Goal: Contribute content

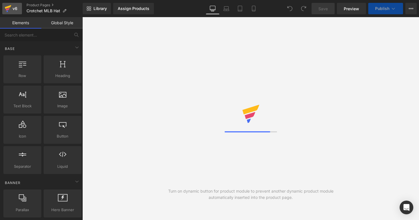
click at [9, 11] on icon at bounding box center [8, 8] width 7 height 14
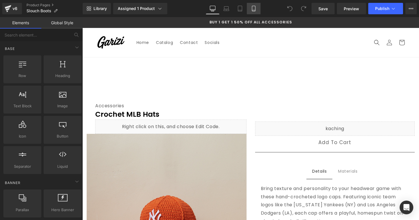
click at [257, 11] on link "Mobile" at bounding box center [254, 8] width 14 height 11
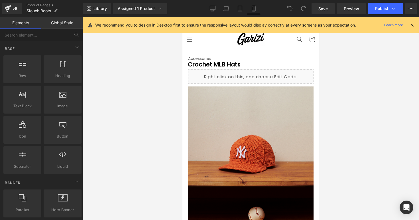
click at [243, 15] on div "Library Assigned 1 Product Product Preview Slouch Boots Manage assigned product…" at bounding box center [251, 8] width 336 height 17
click at [233, 13] on link "Laptop" at bounding box center [226, 8] width 14 height 11
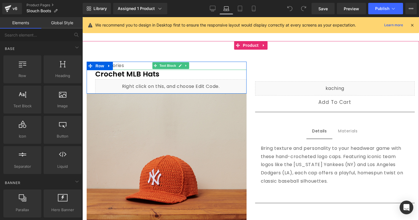
click at [212, 66] on div "Accessories" at bounding box center [170, 66] width 151 height 8
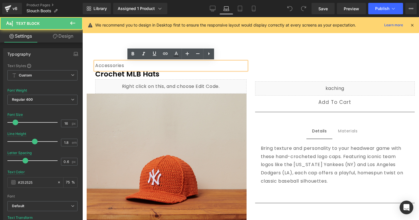
click at [212, 66] on div "Accessories" at bounding box center [170, 66] width 151 height 8
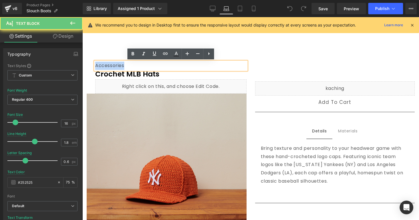
click at [212, 66] on div "Accessories" at bounding box center [170, 66] width 151 height 8
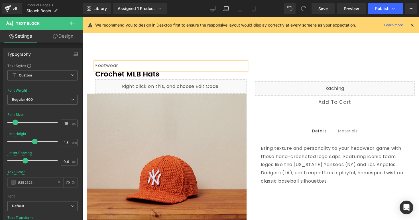
click at [243, 44] on div "Footwear Text Block Crochet MLB Hats (P) Title Liquid Row Sale Off (P) Image ‹" at bounding box center [250, 199] width 337 height 317
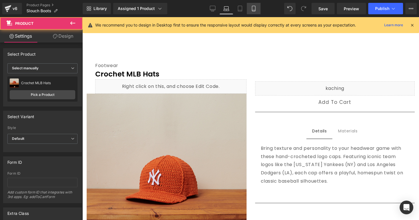
click at [253, 11] on icon at bounding box center [253, 8] width 3 height 5
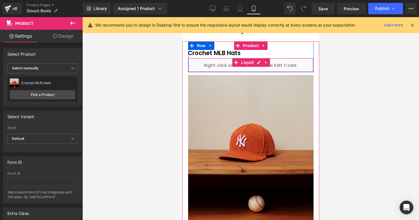
scroll to position [0, 0]
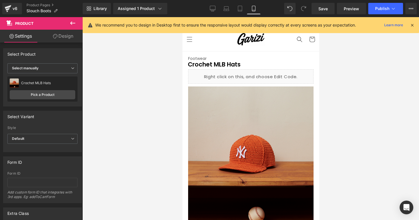
click at [411, 25] on icon at bounding box center [412, 25] width 5 height 5
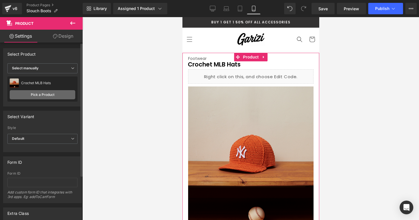
click at [36, 94] on link "Pick a Product" at bounding box center [43, 94] width 66 height 9
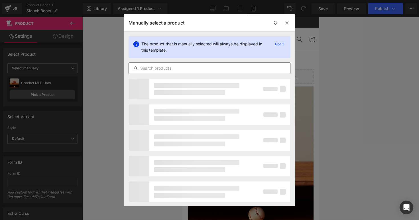
click at [168, 66] on input "text" at bounding box center [209, 68] width 161 height 7
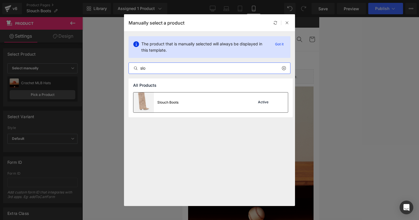
type input "slo"
click at [173, 102] on div "Slouch Boots" at bounding box center [167, 102] width 21 height 5
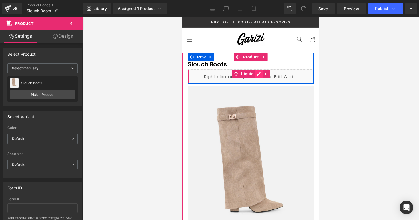
click at [259, 74] on div "Liquid" at bounding box center [250, 76] width 125 height 14
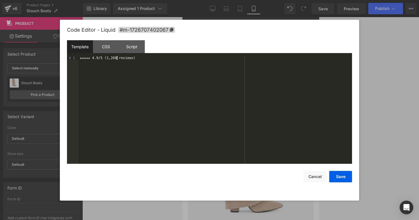
click at [118, 58] on div "★★★★★ 4.9/5 (1,268 reviews)" at bounding box center [215, 114] width 273 height 116
click at [116, 57] on div "★★★★★ 4.9/5 (1,268 reviews)" at bounding box center [215, 114] width 273 height 116
click at [338, 174] on button "Save" at bounding box center [340, 176] width 23 height 11
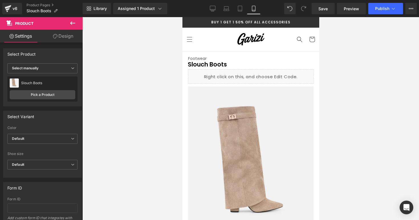
click at [361, 105] on div at bounding box center [250, 118] width 337 height 203
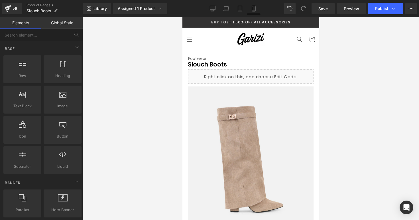
click at [349, 119] on div at bounding box center [250, 118] width 337 height 203
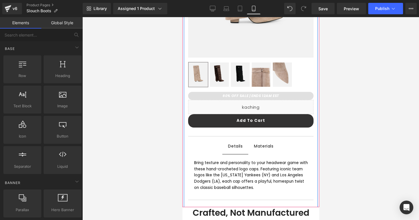
scroll to position [190, 0]
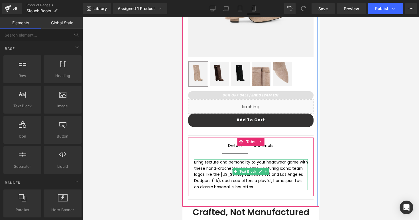
click at [241, 165] on div "Bring texture and personality to your headwear game with these hand-crocheted l…" at bounding box center [251, 174] width 114 height 31
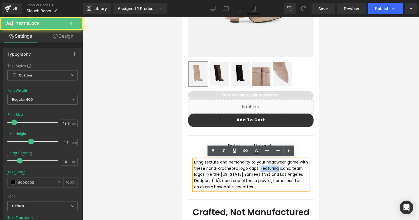
click at [241, 165] on div "Bring texture and personality to your headwear game with these hand-crocheted l…" at bounding box center [251, 174] width 114 height 31
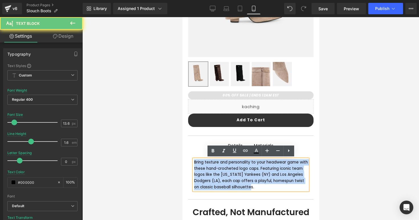
click at [241, 165] on div "Bring texture and personality to your headwear game with these hand-crocheted l…" at bounding box center [251, 174] width 114 height 31
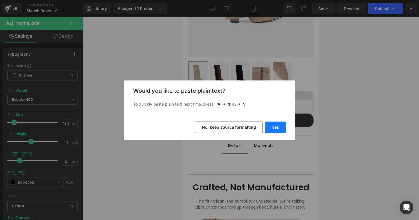
click at [281, 130] on button "Yes" at bounding box center [275, 126] width 21 height 11
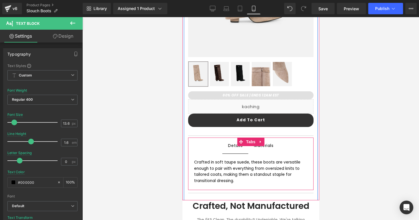
click at [277, 144] on span "Materials Text Block" at bounding box center [263, 145] width 31 height 16
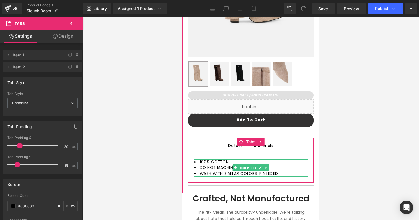
click at [248, 162] on li "100% COTTON" at bounding box center [251, 162] width 114 height 6
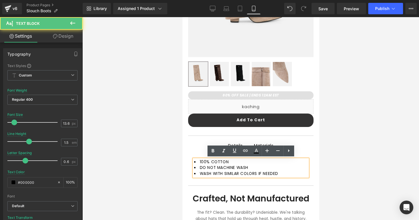
click at [248, 162] on li "100% COTTON" at bounding box center [251, 162] width 114 height 6
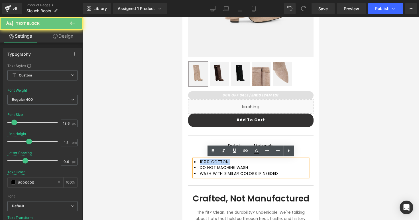
click at [248, 162] on li "100% COTTON" at bounding box center [251, 162] width 114 height 6
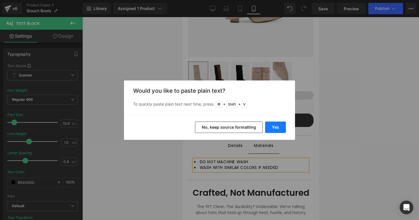
click at [273, 127] on button "Yes" at bounding box center [275, 126] width 21 height 11
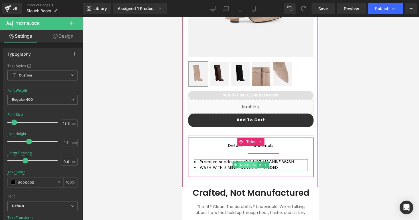
click at [241, 162] on span "Text Block" at bounding box center [247, 165] width 19 height 7
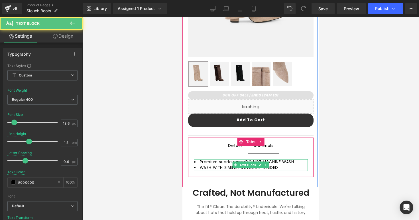
click at [231, 162] on span "Premium suede upperDO NOT MACHINE WASH" at bounding box center [246, 161] width 94 height 5
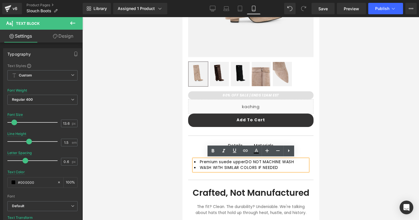
click at [241, 162] on span "Premium suede upperDO NOT MACHINE WASH" at bounding box center [246, 161] width 94 height 5
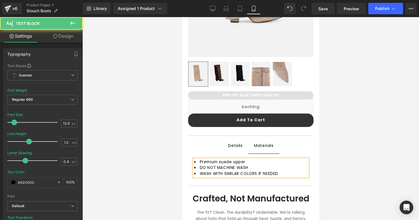
click at [253, 159] on li "Premium suede upper" at bounding box center [251, 162] width 114 height 6
click at [262, 167] on li "DO NOT MACHINE WASH" at bounding box center [251, 168] width 114 height 6
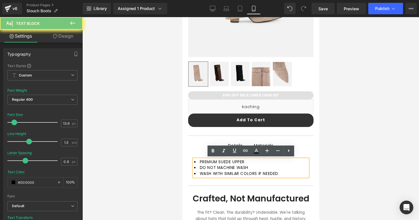
click at [262, 167] on li "DO NOT MACHINE WASH" at bounding box center [251, 168] width 114 height 6
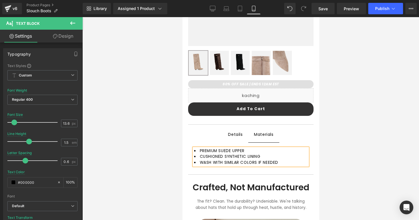
scroll to position [205, 0]
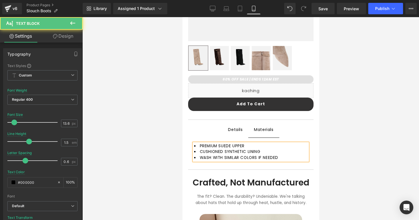
click at [287, 158] on li "WASH WITH SIMILAR COLORS IF NEEDED" at bounding box center [251, 158] width 114 height 6
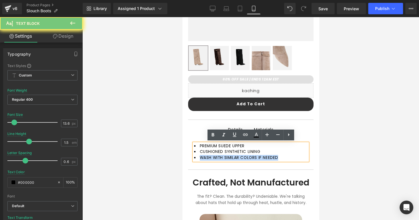
click at [287, 158] on li "WASH WITH SIMILAR COLORS IF NEEDED" at bounding box center [251, 158] width 114 height 6
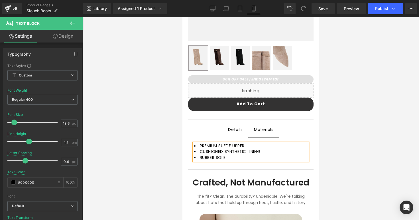
click at [296, 152] on li "CUSHIONED SYNTHETIC LINING" at bounding box center [251, 152] width 114 height 6
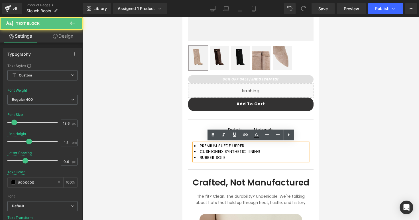
click at [297, 145] on li "PREMIUM SUEDE UPPER" at bounding box center [251, 146] width 114 height 6
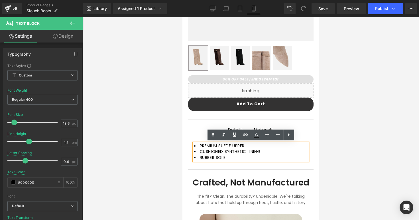
click at [337, 148] on div at bounding box center [250, 118] width 337 height 203
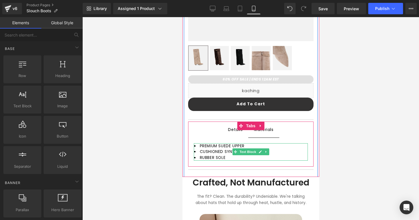
click at [235, 158] on li "RUBBER SOLE" at bounding box center [251, 158] width 114 height 6
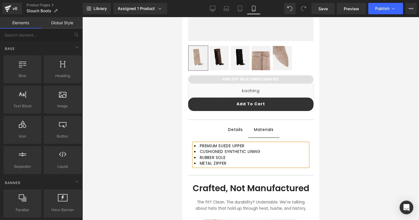
click at [348, 138] on div at bounding box center [250, 118] width 337 height 203
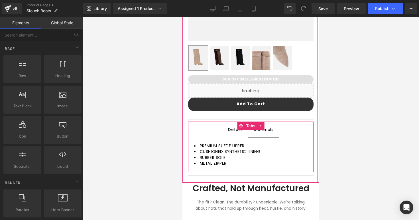
click at [237, 133] on span "Details Text Block" at bounding box center [235, 130] width 26 height 16
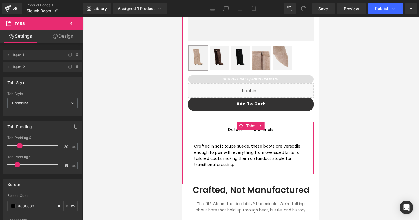
click at [254, 133] on span "Materials Text Block" at bounding box center [263, 129] width 31 height 16
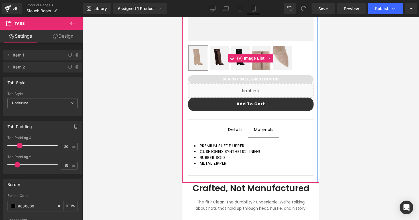
click at [214, 58] on img at bounding box center [218, 58] width 19 height 24
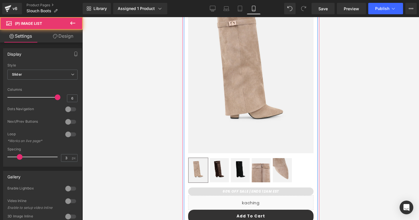
scroll to position [85, 0]
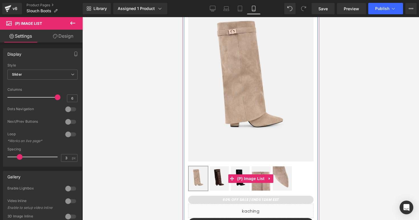
click at [214, 176] on img at bounding box center [218, 178] width 19 height 24
click at [218, 174] on img at bounding box center [218, 178] width 19 height 24
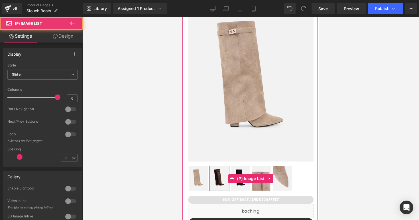
click at [235, 170] on img at bounding box center [240, 178] width 19 height 24
click at [241, 168] on img at bounding box center [240, 178] width 19 height 24
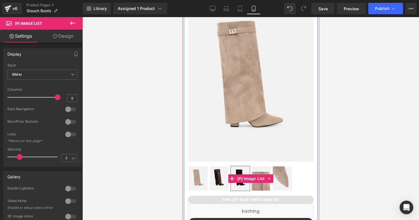
click at [204, 172] on img at bounding box center [197, 178] width 19 height 24
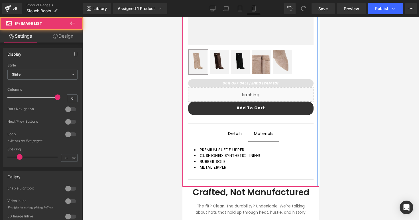
scroll to position [204, 0]
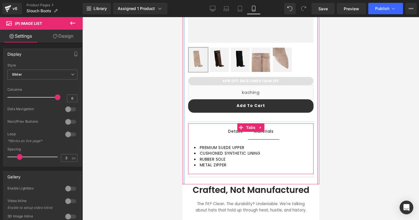
click at [234, 134] on div "Details Text Block" at bounding box center [235, 131] width 15 height 7
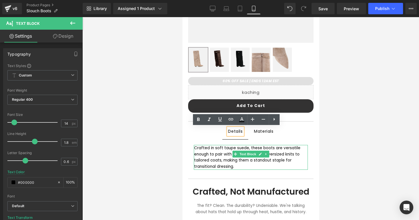
click at [229, 148] on div "Crafted in soft taupe suede, these boots are versatile enough to pair with ever…" at bounding box center [251, 157] width 114 height 25
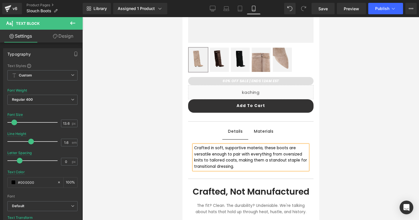
click at [268, 134] on div "Materials Text Block" at bounding box center [263, 130] width 19 height 7
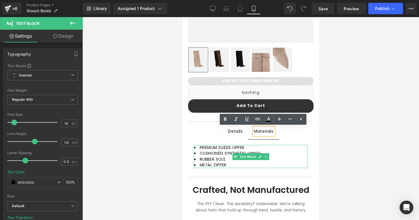
click at [252, 146] on li "PREMIUM SUEDE UPPER" at bounding box center [251, 148] width 114 height 6
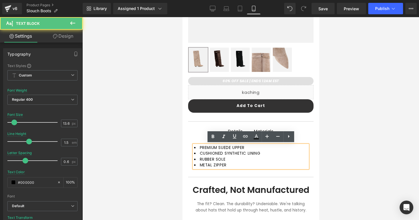
click at [252, 147] on li "PREMIUM SUEDE UPPER" at bounding box center [251, 148] width 114 height 6
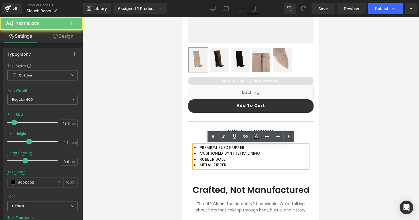
click at [252, 147] on li "PREMIUM SUEDE UPPER" at bounding box center [251, 148] width 114 height 6
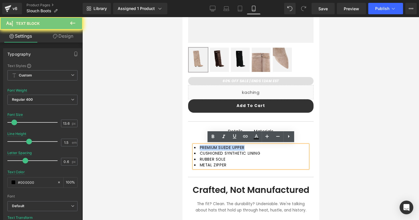
click at [252, 147] on li "PREMIUM SUEDE UPPER" at bounding box center [251, 148] width 114 height 6
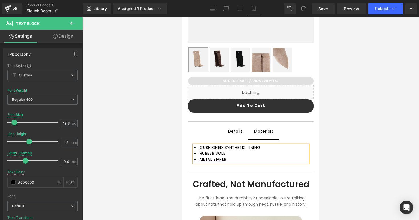
click at [253, 153] on li "RUBBER SOLE" at bounding box center [251, 153] width 114 height 6
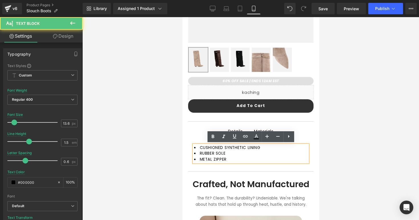
click at [252, 157] on li "METAL ZIPPER" at bounding box center [251, 159] width 114 height 6
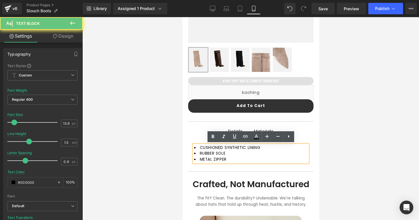
click at [250, 162] on li "METAL ZIPPER" at bounding box center [251, 159] width 114 height 6
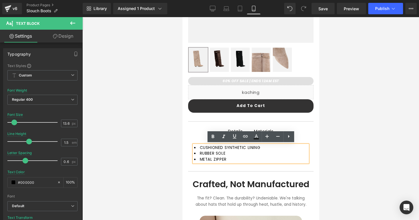
click at [329, 152] on div at bounding box center [250, 118] width 337 height 203
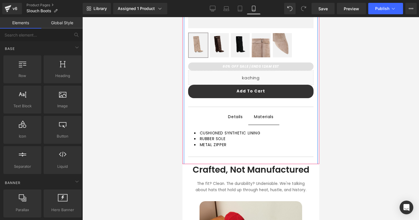
scroll to position [220, 0]
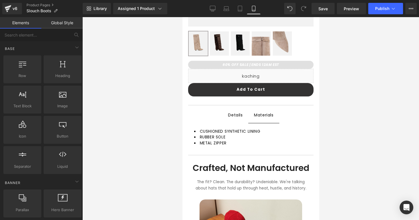
click at [335, 132] on div at bounding box center [250, 118] width 337 height 203
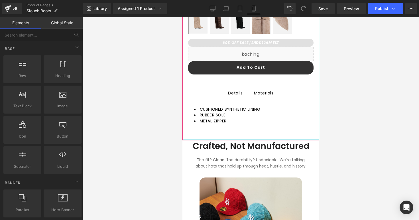
scroll to position [242, 0]
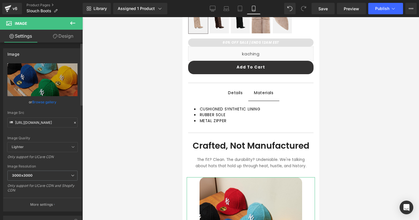
click at [35, 102] on link "Browse gallery" at bounding box center [44, 102] width 24 height 10
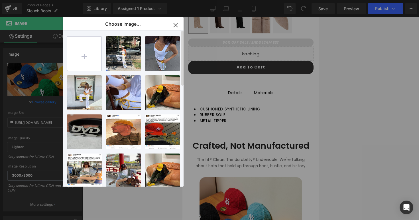
click at [82, 62] on input "file" at bounding box center [84, 53] width 34 height 34
type input "C:\fakepath\slouchboot4.png"
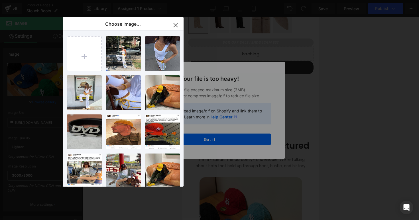
click at [178, 28] on icon "button" at bounding box center [175, 25] width 9 height 9
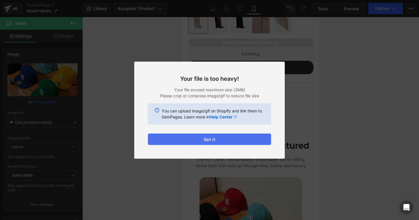
click at [209, 141] on button "Got it" at bounding box center [209, 138] width 123 height 11
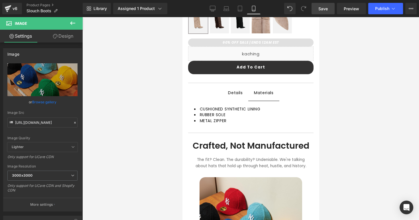
click at [329, 10] on link "Save" at bounding box center [322, 8] width 23 height 11
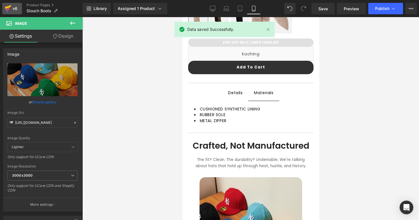
click at [16, 6] on div "v6" at bounding box center [14, 8] width 7 height 7
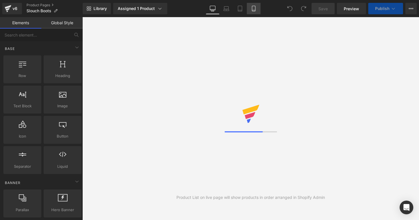
click at [256, 10] on icon at bounding box center [254, 9] width 6 height 6
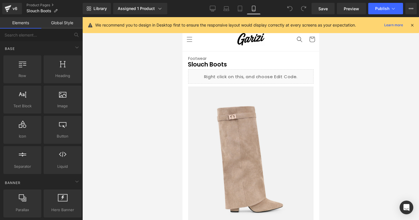
click at [411, 24] on icon at bounding box center [412, 25] width 5 height 5
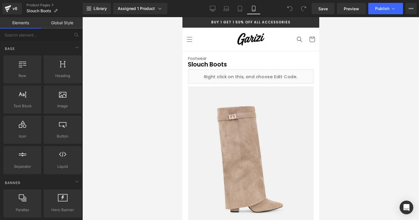
click at [357, 54] on div at bounding box center [250, 118] width 337 height 203
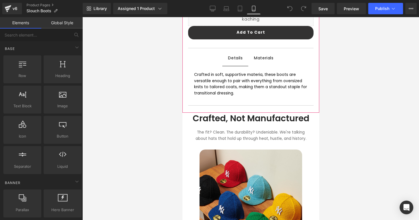
scroll to position [306, 0]
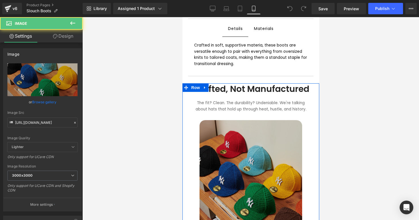
click at [275, 120] on img at bounding box center [250, 184] width 103 height 128
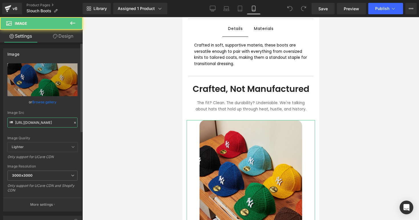
click at [28, 127] on input "https://cdn.shopify.com/s/files/1/0895/9026/8221/files/FITTEDbranded_3000x3000.…" at bounding box center [42, 122] width 70 height 10
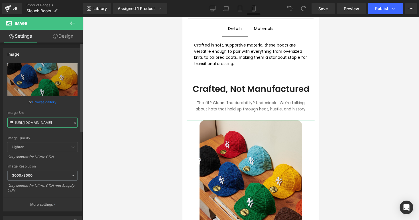
click at [28, 127] on input "https://cdn.shopify.com/s/files/1/0895/9026/8221/files/FITTEDbranded_3000x3000.…" at bounding box center [42, 122] width 70 height 10
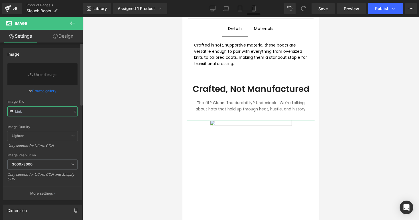
paste input "https://cdn.shopify.com/s/files/1/0895/9026/8221/files/slouchboot4.png?v=175729…"
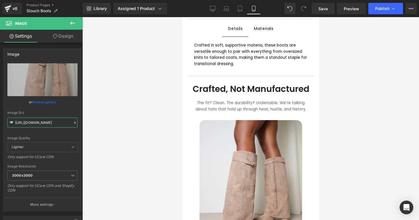
type input "https://cdn.shopify.com/s/files/1/0895/9026/8221/files/slouchboot4_3000x3000.pn…"
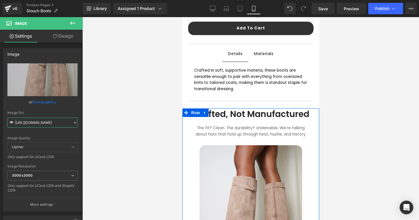
scroll to position [284, 0]
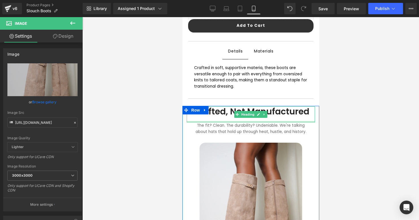
click at [216, 123] on font "The fit? Clean. The durability? Undeniable. We're talking about hats that hold …" at bounding box center [250, 129] width 111 height 12
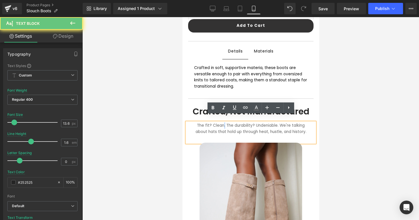
click at [216, 123] on font "The fit? Clean. The durability? Undeniable. We're talking about hats that hold …" at bounding box center [250, 129] width 111 height 12
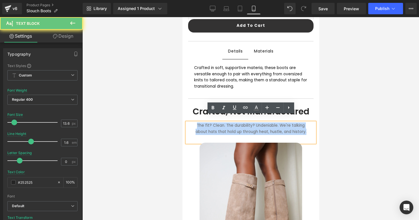
click at [216, 123] on font "The fit? Clean. The durability? Undeniable. We're talking about hats that hold …" at bounding box center [250, 129] width 111 height 12
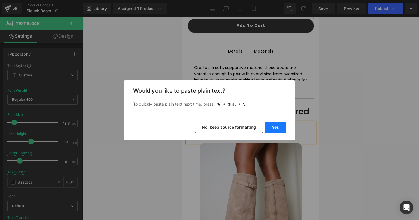
click at [274, 125] on button "Yes" at bounding box center [275, 126] width 21 height 11
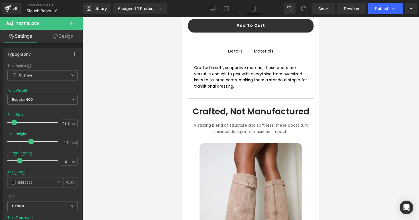
click at [327, 126] on div at bounding box center [250, 118] width 337 height 203
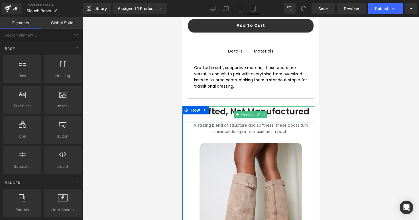
click at [227, 106] on h1 "Crafted, Not Manufactured" at bounding box center [250, 111] width 117 height 10
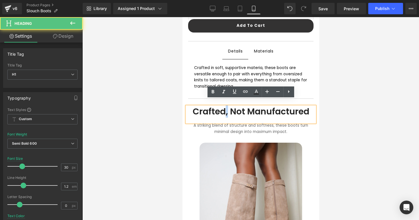
click at [227, 106] on h1 "Crafted, Not Manufactured" at bounding box center [250, 111] width 117 height 10
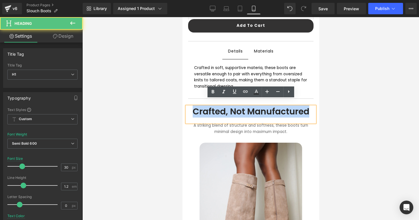
click at [227, 106] on h1 "Crafted, Not Manufactured" at bounding box center [250, 111] width 117 height 10
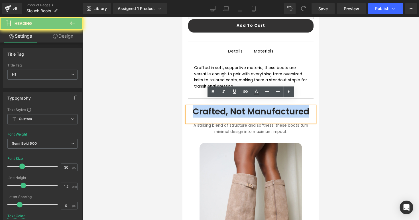
paste div
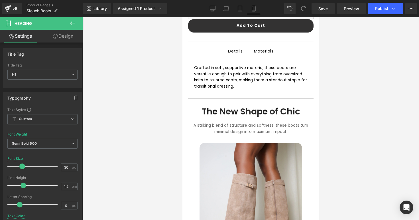
click at [360, 119] on div at bounding box center [250, 118] width 337 height 203
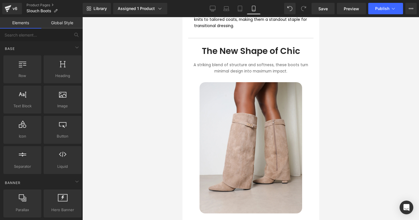
scroll to position [348, 0]
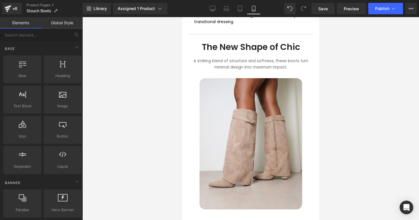
click at [328, 111] on div at bounding box center [250, 118] width 337 height 203
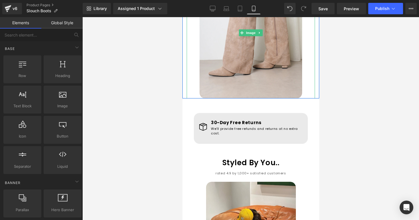
scroll to position [479, 0]
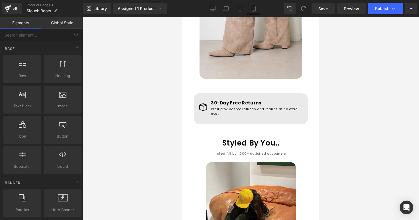
click at [336, 115] on div at bounding box center [250, 118] width 337 height 203
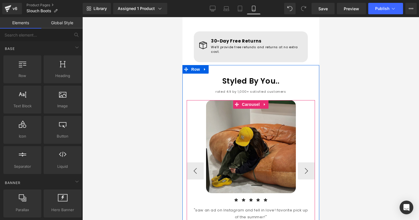
scroll to position [540, 0]
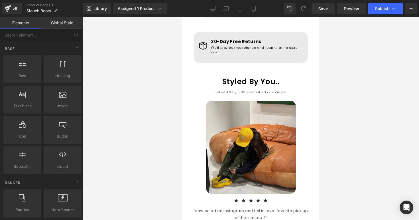
click at [323, 15] on div "Library Assigned 1 Product Product Preview Slouch Boots Manage assigned product…" at bounding box center [251, 8] width 336 height 17
click at [323, 11] on span "Save" at bounding box center [322, 9] width 9 height 6
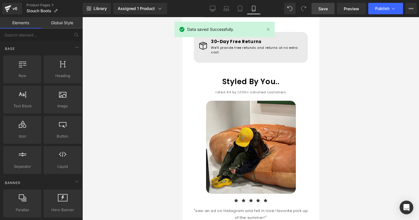
click at [327, 70] on div at bounding box center [250, 118] width 337 height 203
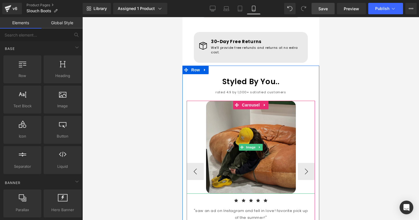
click at [235, 112] on img at bounding box center [251, 147] width 90 height 93
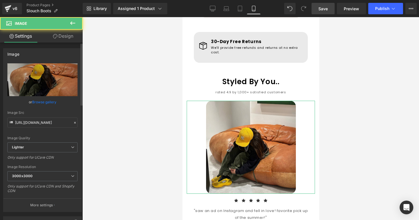
click at [40, 103] on link "Browse gallery" at bounding box center [44, 102] width 24 height 10
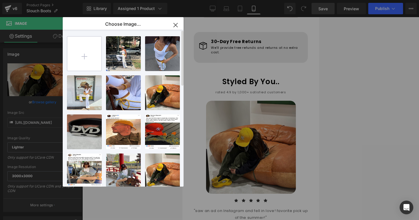
click at [85, 61] on input "file" at bounding box center [84, 53] width 34 height 34
type input "C:\fakepath\Screenshot 2025-09-07 at 8.02.24 PM.png"
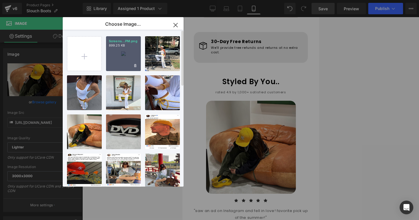
click at [113, 56] on div "Screens...PM.png 899.25 KB" at bounding box center [123, 53] width 35 height 35
type input "https://ucarecdn.com/21788298-ce50-44f1-b5b4-67390605d505/-/format/auto/-/previ…"
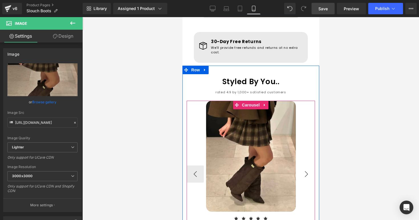
click at [302, 165] on button "›" at bounding box center [306, 173] width 17 height 17
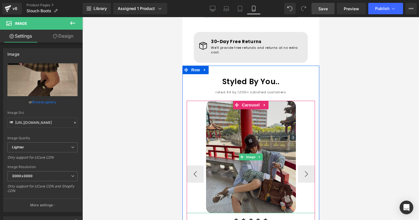
click at [281, 166] on img at bounding box center [251, 157] width 90 height 112
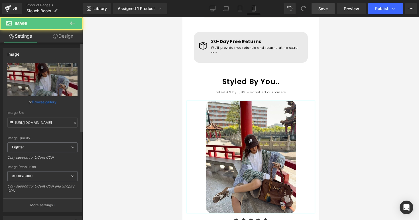
click at [38, 100] on link "Browse gallery" at bounding box center [44, 102] width 24 height 10
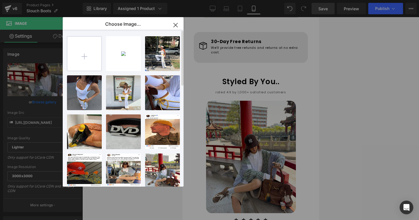
click at [70, 67] on input "file" at bounding box center [84, 53] width 34 height 34
type input "C:\fakepath\Screenshot 2025-09-07 at 8.02.05 PM.png"
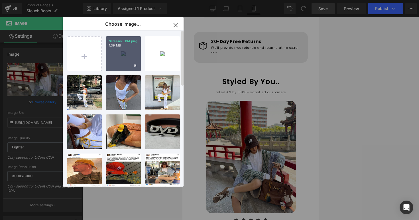
click at [126, 58] on div "Screens...PM.png 1.39 MB" at bounding box center [123, 53] width 35 height 35
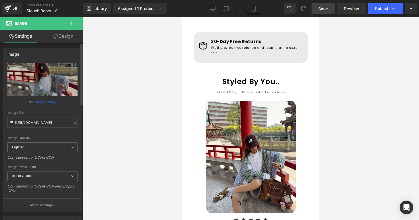
click at [43, 98] on link "Browse gallery" at bounding box center [44, 102] width 24 height 10
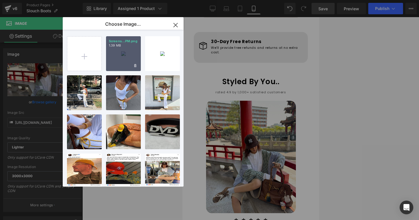
click at [123, 61] on div "Screens...PM.png 1.39 MB" at bounding box center [123, 53] width 35 height 35
type input "https://ucarecdn.com/e37e9014-f08f-477d-b0e8-eb39d3086282/-/format/auto/-/previ…"
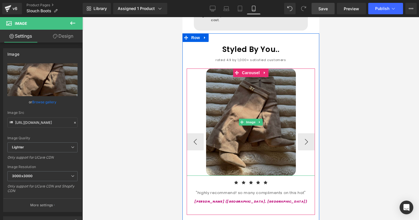
scroll to position [578, 0]
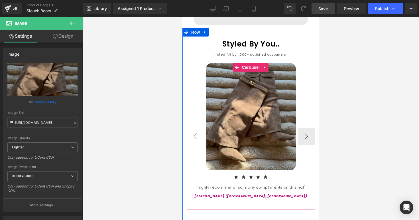
click at [199, 128] on button "‹" at bounding box center [194, 136] width 17 height 17
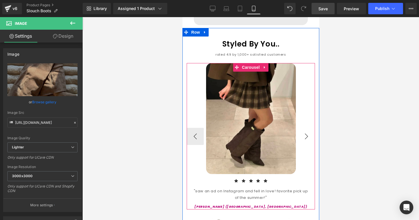
click at [303, 128] on button "›" at bounding box center [306, 136] width 17 height 17
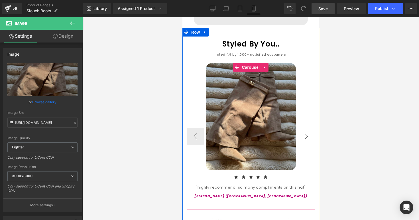
click at [303, 128] on button "›" at bounding box center [306, 136] width 17 height 17
click at [305, 128] on button "›" at bounding box center [306, 136] width 17 height 17
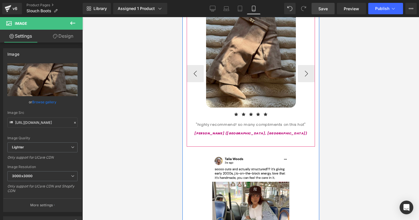
scroll to position [642, 0]
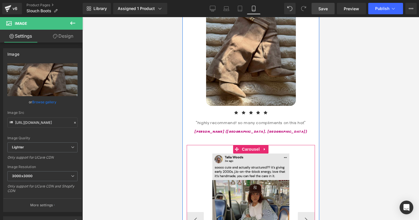
click at [250, 158] on img at bounding box center [250, 214] width 77 height 123
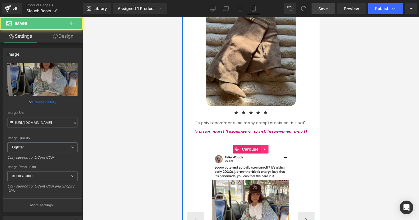
click at [264, 147] on icon at bounding box center [264, 149] width 4 height 4
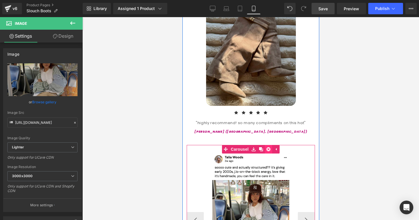
click at [271, 145] on link at bounding box center [267, 149] width 7 height 9
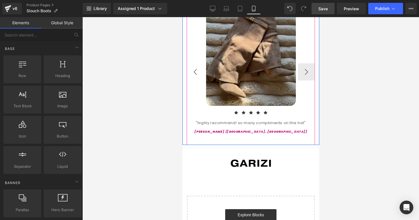
click at [199, 63] on button "‹" at bounding box center [194, 71] width 17 height 17
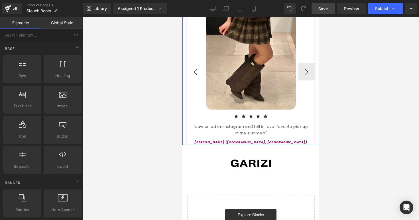
click at [199, 63] on button "‹" at bounding box center [194, 71] width 17 height 17
click at [193, 123] on div ""saw an ad on Instagram and fell in love! favorite pick up of the summer!"" at bounding box center [250, 129] width 128 height 13
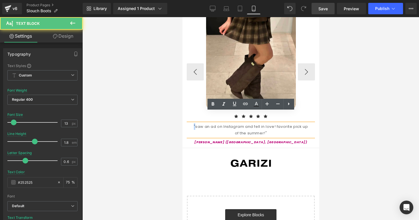
click at [193, 123] on div ""saw an ad on Instagram and fell in love! favorite pick up of the summer!"" at bounding box center [250, 129] width 128 height 13
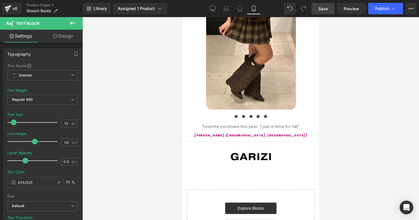
click at [353, 131] on div at bounding box center [250, 118] width 337 height 203
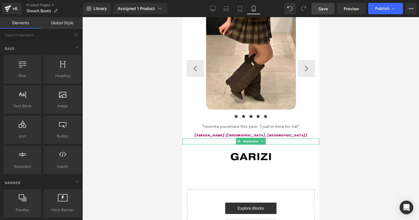
click at [228, 126] on div "Styled By You.. Heading rated 4.9 by 1,000+ satisfied customers Text Block Imag…" at bounding box center [250, 51] width 137 height 175
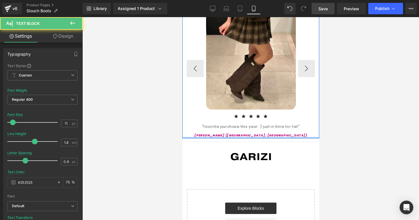
click at [241, 131] on span "Text Block" at bounding box center [247, 134] width 19 height 7
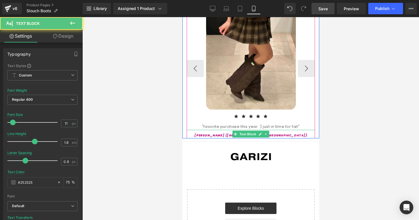
click at [227, 133] on p "[PERSON_NAME] ([GEOGRAPHIC_DATA], [GEOGRAPHIC_DATA])" at bounding box center [250, 136] width 128 height 6
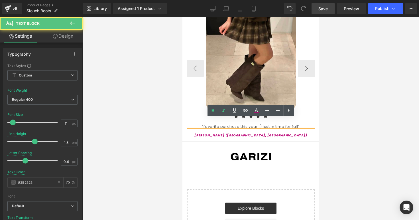
click at [242, 133] on icon "[PERSON_NAME] ([GEOGRAPHIC_DATA], [GEOGRAPHIC_DATA])" at bounding box center [250, 135] width 113 height 5
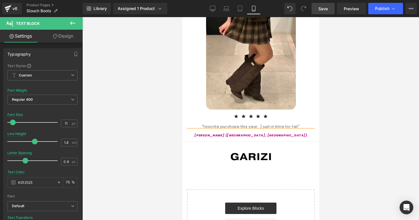
click at [344, 152] on div at bounding box center [250, 118] width 337 height 203
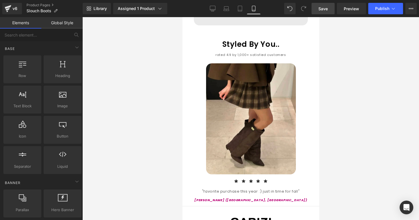
scroll to position [577, 0]
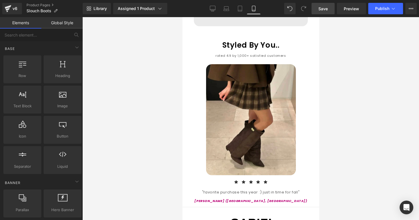
click at [344, 112] on div at bounding box center [250, 118] width 337 height 203
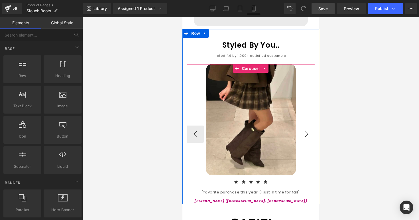
click at [304, 125] on button "›" at bounding box center [306, 133] width 17 height 17
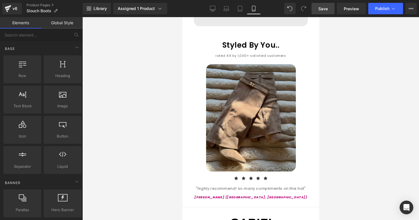
click at [343, 107] on div at bounding box center [250, 118] width 337 height 203
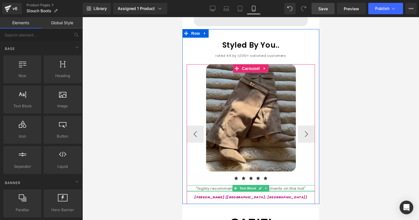
click at [220, 190] on div at bounding box center [250, 190] width 128 height 1
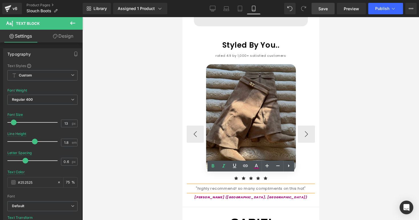
click at [297, 185] on div ""highly recommend! so many compliments on this hat"" at bounding box center [250, 188] width 128 height 7
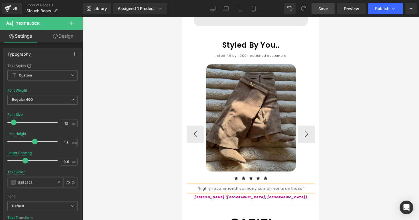
click at [218, 194] on p "[PERSON_NAME] ([GEOGRAPHIC_DATA], [GEOGRAPHIC_DATA])" at bounding box center [250, 197] width 128 height 6
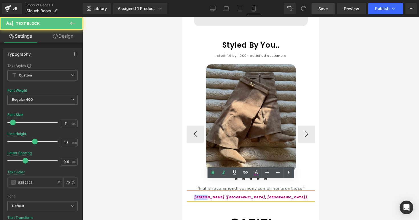
click at [218, 194] on p "[PERSON_NAME] ([GEOGRAPHIC_DATA], [GEOGRAPHIC_DATA])" at bounding box center [250, 197] width 128 height 6
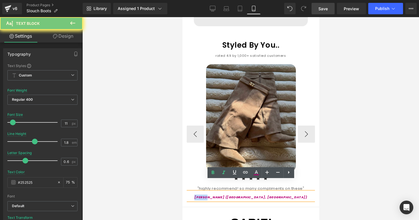
click at [229, 194] on p "[PERSON_NAME] ([GEOGRAPHIC_DATA], [GEOGRAPHIC_DATA])" at bounding box center [250, 197] width 128 height 6
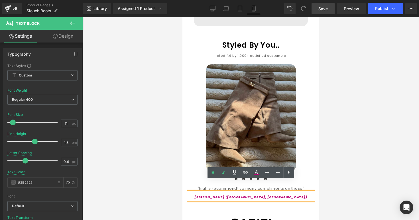
click at [325, 177] on div at bounding box center [250, 118] width 337 height 203
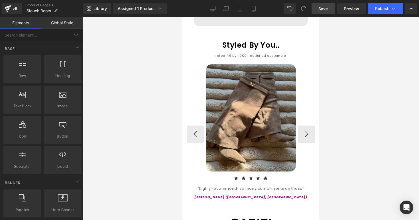
click at [220, 194] on p "[PERSON_NAME] ([GEOGRAPHIC_DATA], [GEOGRAPHIC_DATA])" at bounding box center [250, 197] width 128 height 6
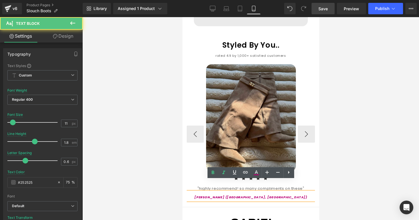
click at [242, 195] on icon "[PERSON_NAME] ([GEOGRAPHIC_DATA], [GEOGRAPHIC_DATA])" at bounding box center [250, 197] width 113 height 5
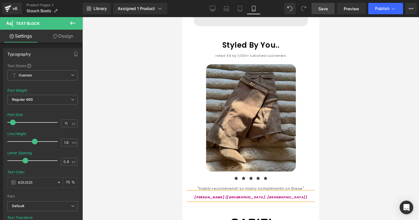
click at [377, 174] on div at bounding box center [250, 118] width 337 height 203
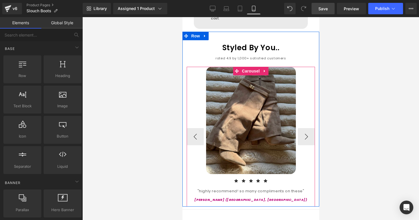
scroll to position [569, 0]
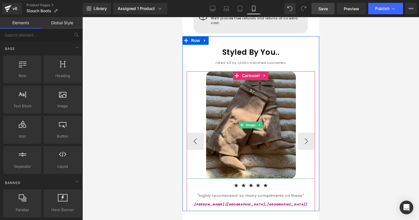
click at [307, 140] on div at bounding box center [250, 124] width 128 height 107
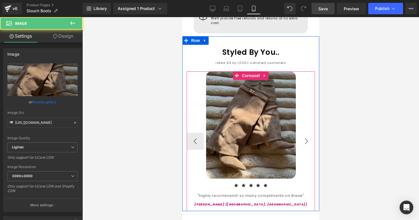
click at [307, 133] on button "›" at bounding box center [306, 141] width 17 height 17
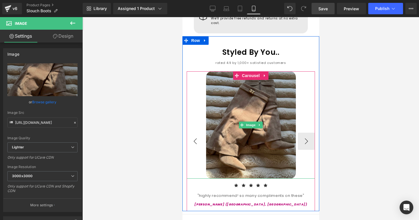
click at [203, 133] on button "‹" at bounding box center [194, 141] width 17 height 17
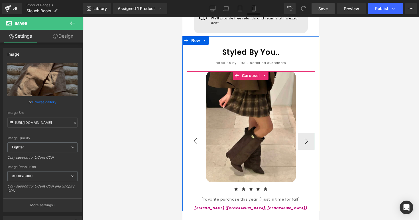
click at [200, 133] on button "‹" at bounding box center [194, 141] width 17 height 17
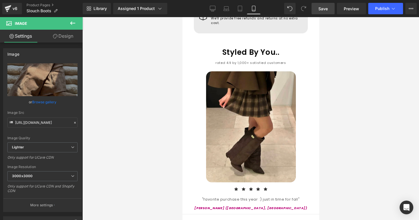
click at [358, 101] on div at bounding box center [250, 118] width 337 height 203
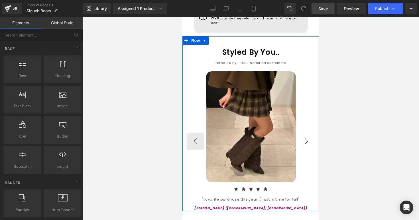
click at [309, 134] on button "›" at bounding box center [306, 141] width 17 height 17
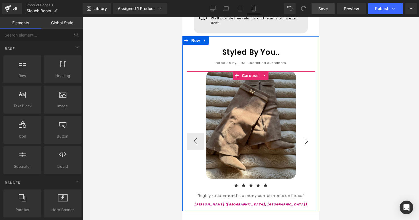
click at [309, 134] on button "›" at bounding box center [306, 141] width 17 height 17
click at [197, 133] on button "‹" at bounding box center [194, 141] width 17 height 17
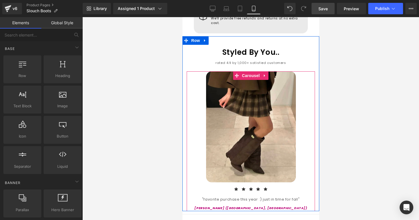
click at [341, 102] on div at bounding box center [250, 118] width 337 height 203
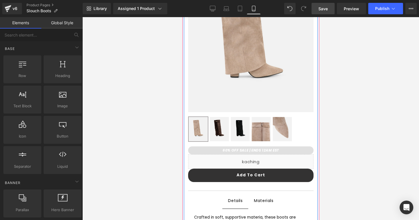
scroll to position [162, 0]
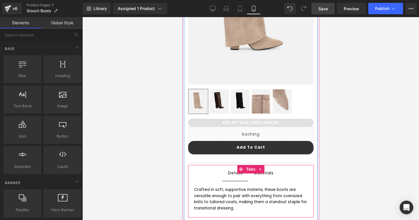
click at [265, 176] on span "Materials Text Block" at bounding box center [263, 173] width 31 height 16
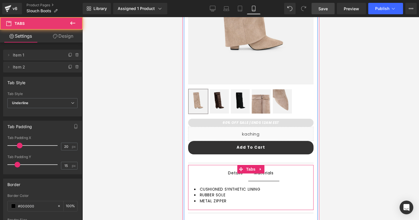
click at [235, 180] on span "Details Text Block" at bounding box center [235, 173] width 26 height 16
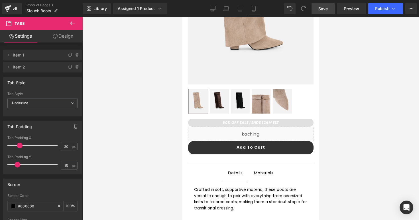
click at [169, 133] on div at bounding box center [250, 118] width 337 height 203
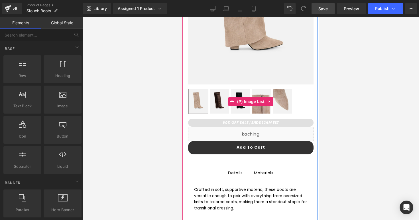
scroll to position [0, 0]
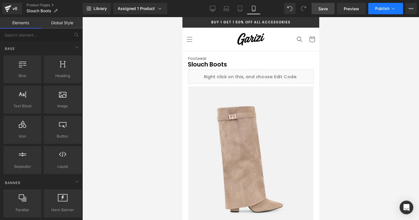
click at [374, 13] on button "Publish" at bounding box center [385, 8] width 35 height 11
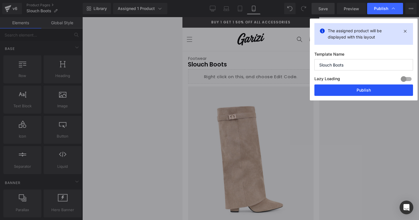
click at [347, 91] on button "Publish" at bounding box center [363, 89] width 99 height 11
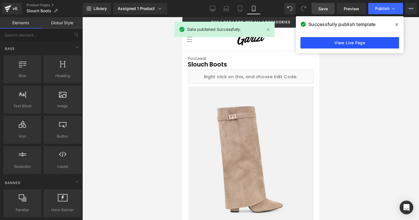
click at [354, 39] on link "View Live Page" at bounding box center [349, 42] width 99 height 11
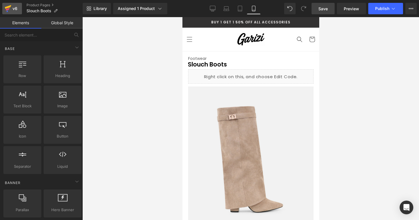
click at [11, 8] on icon at bounding box center [8, 8] width 7 height 14
